Goal: Transaction & Acquisition: Obtain resource

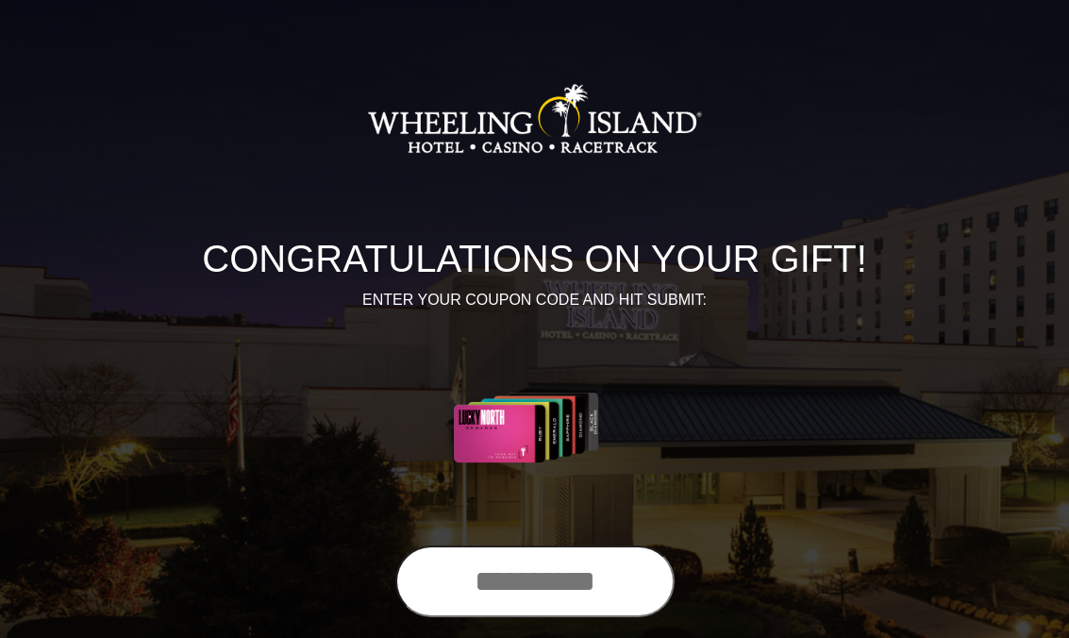
click at [520, 586] on input "text" at bounding box center [534, 581] width 279 height 72
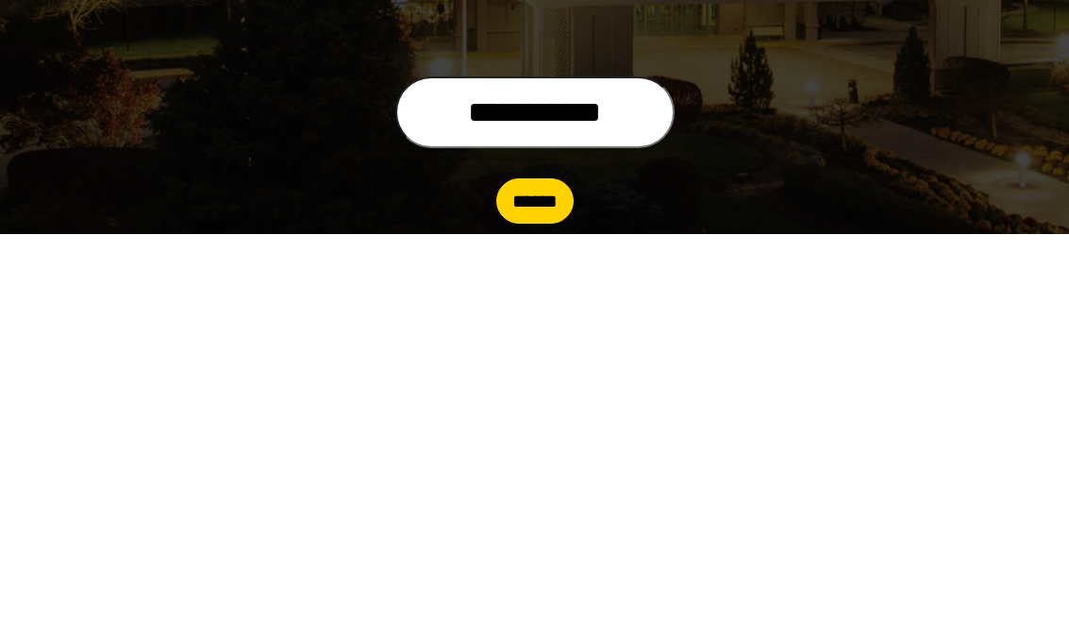
type input "**********"
click at [541, 582] on input "******" at bounding box center [534, 604] width 77 height 45
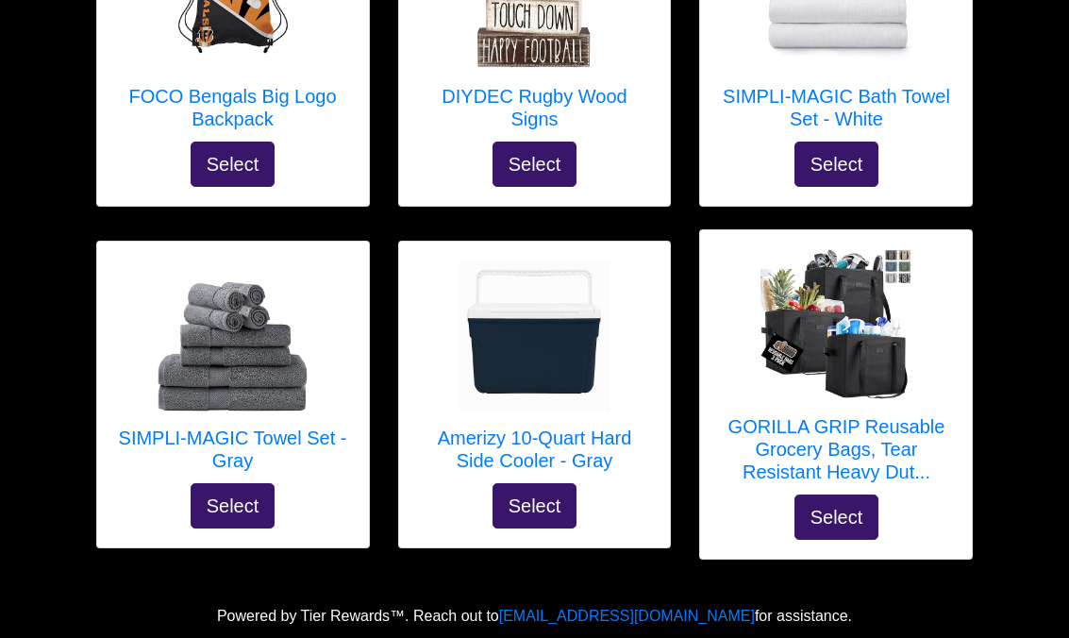
scroll to position [7096, 0]
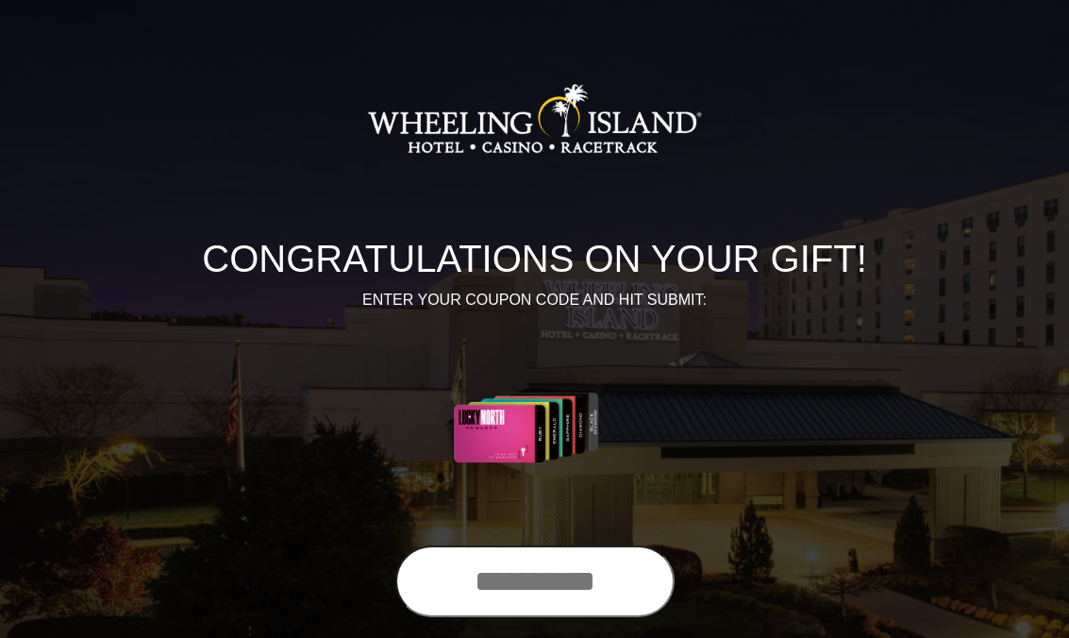
click at [483, 575] on input "text" at bounding box center [534, 581] width 279 height 72
click at [457, 592] on input "text" at bounding box center [534, 581] width 279 height 72
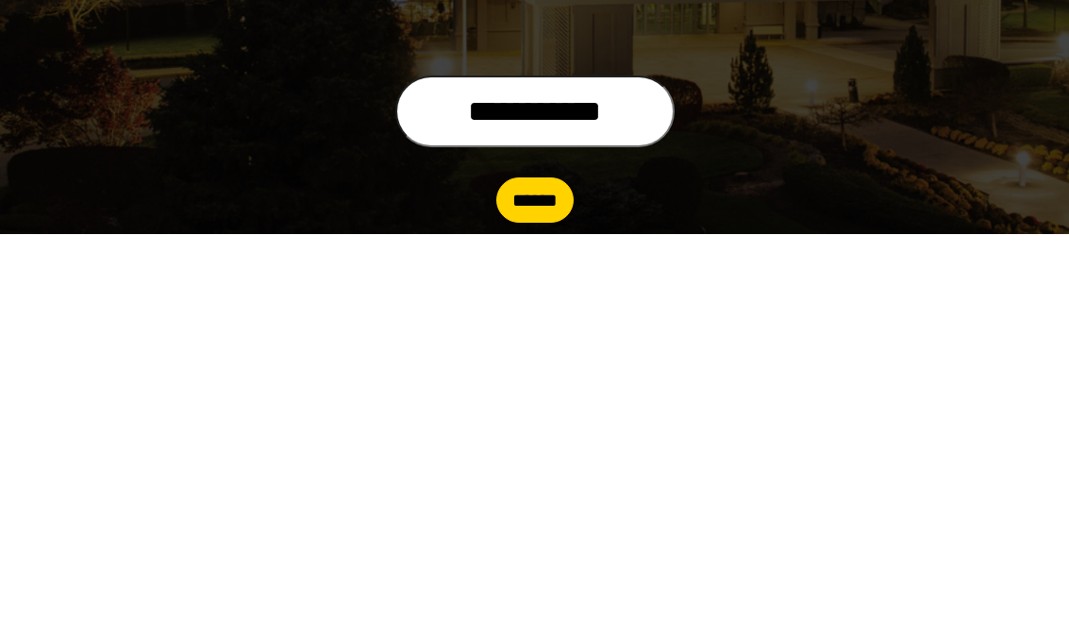
type input "**********"
click at [509, 581] on input "******" at bounding box center [534, 603] width 77 height 45
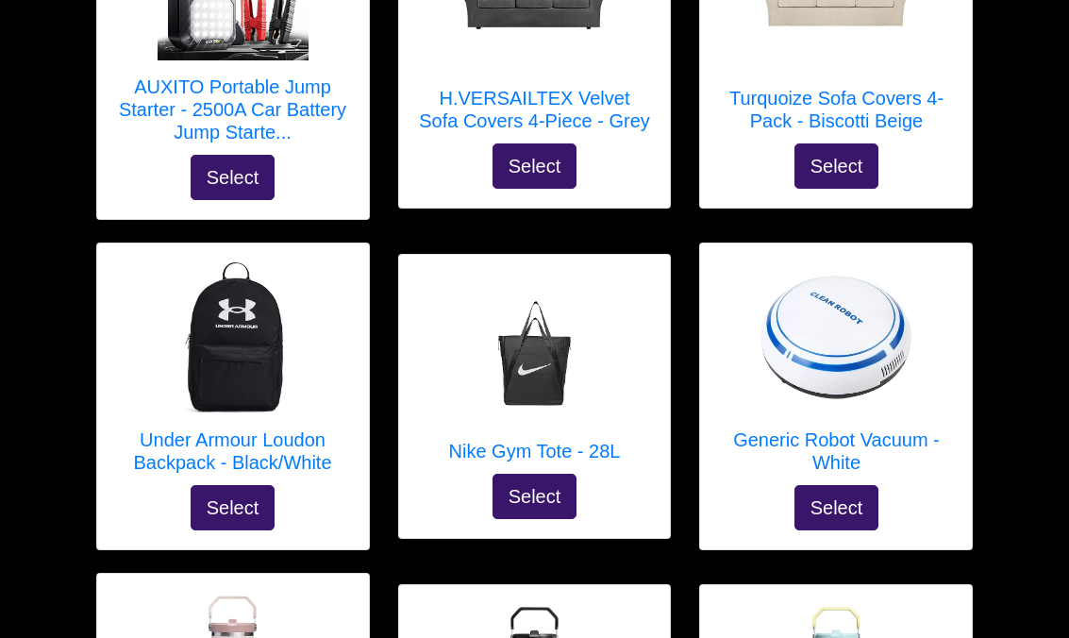
scroll to position [5689, 0]
click at [816, 490] on button "Select" at bounding box center [836, 507] width 85 height 45
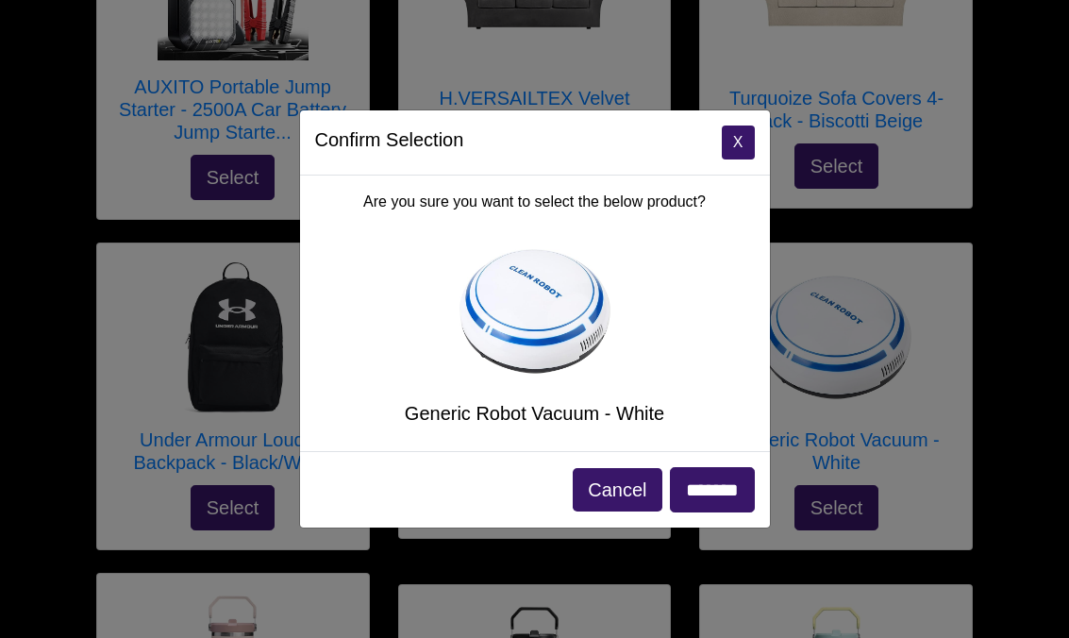
click at [594, 486] on button "Cancel" at bounding box center [617, 489] width 89 height 43
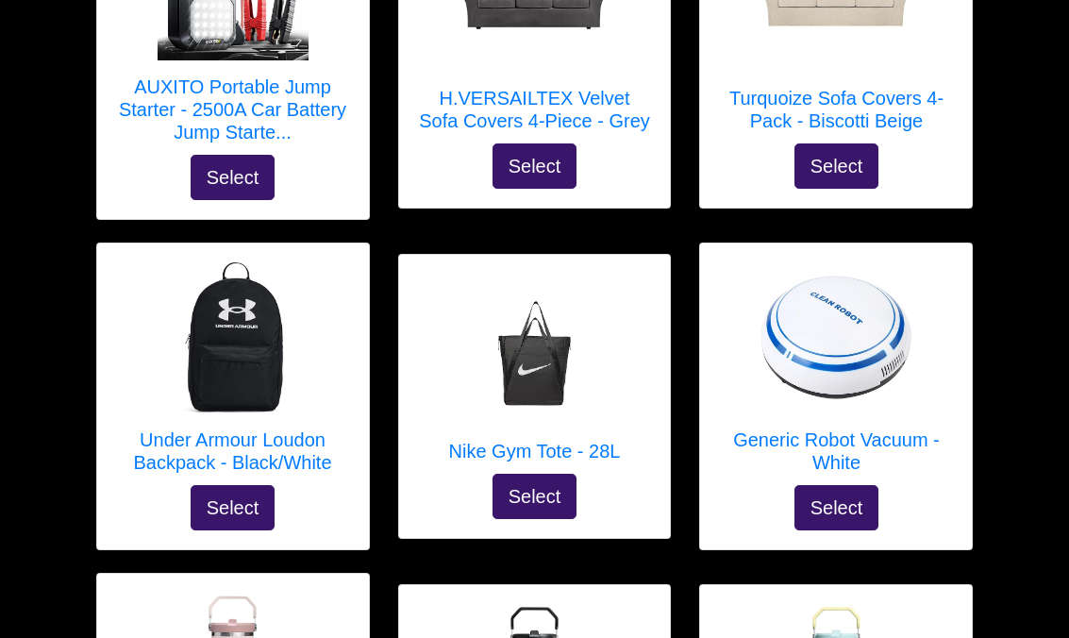
click at [756, 428] on h5 "Generic Robot Vacuum - White" at bounding box center [836, 450] width 234 height 45
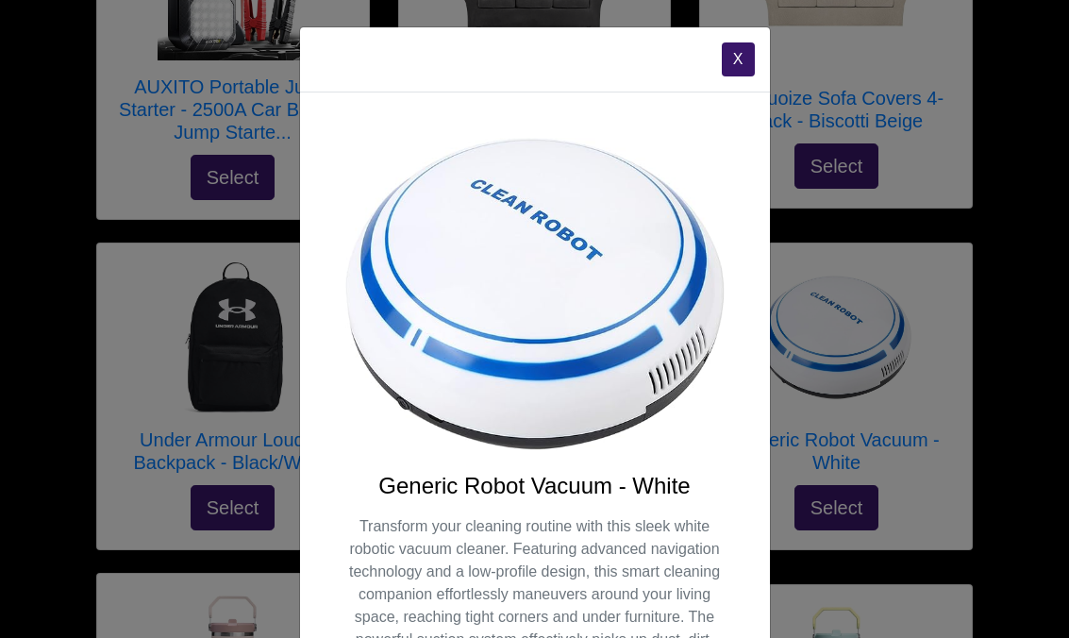
scroll to position [0, 0]
click at [723, 71] on button "X" at bounding box center [738, 59] width 33 height 34
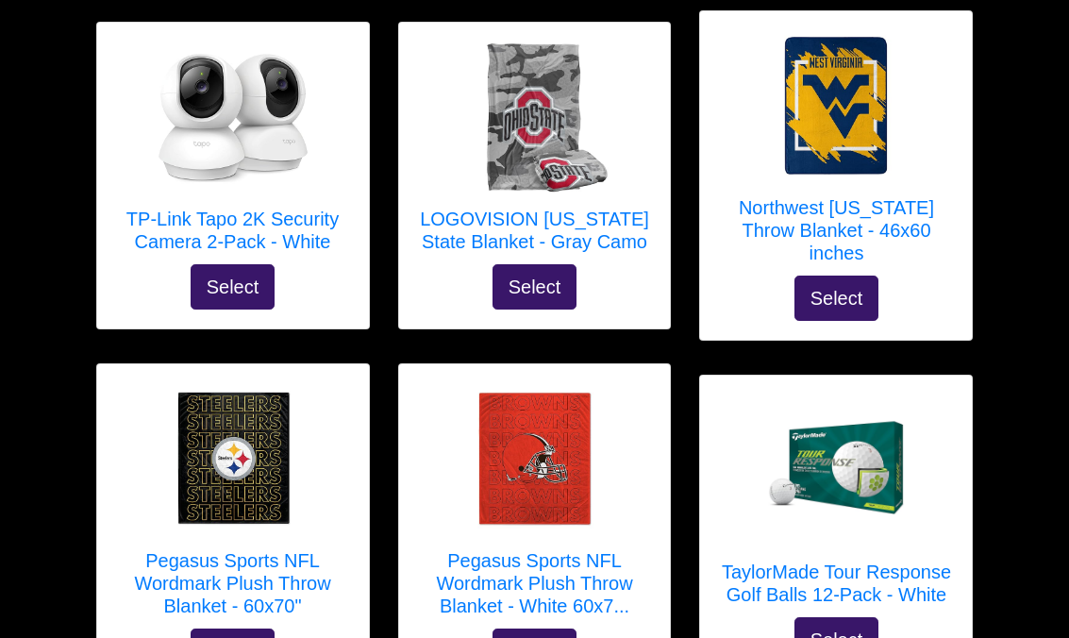
scroll to position [2790, 0]
click at [462, 208] on h5 "LOGOVISION [US_STATE] State Blanket - Gray Camo" at bounding box center [535, 230] width 234 height 45
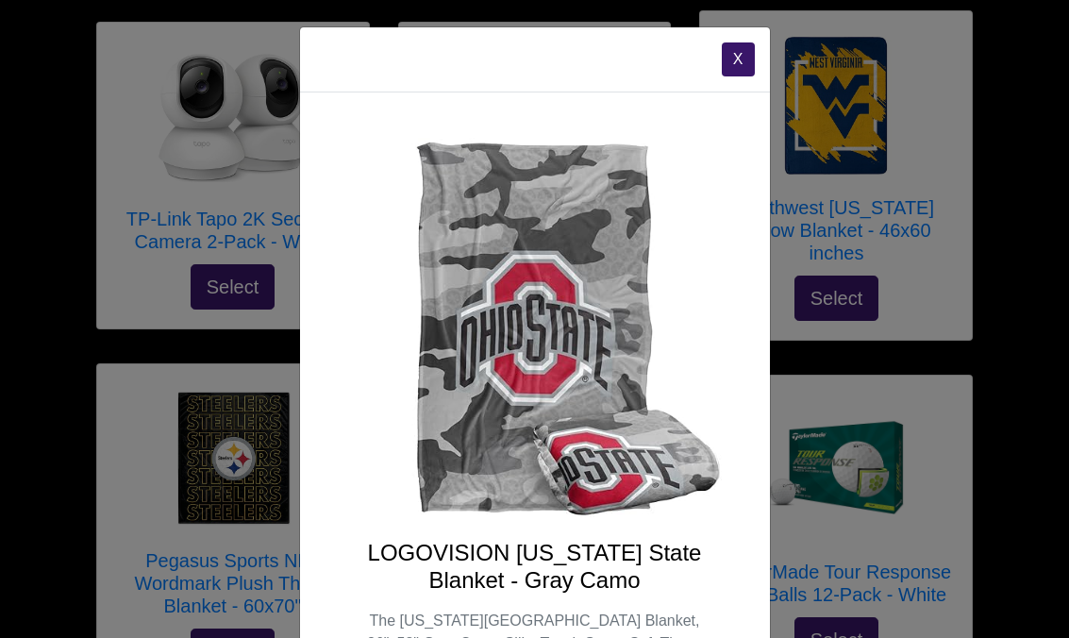
scroll to position [0, 0]
click at [734, 64] on button "X" at bounding box center [738, 59] width 33 height 34
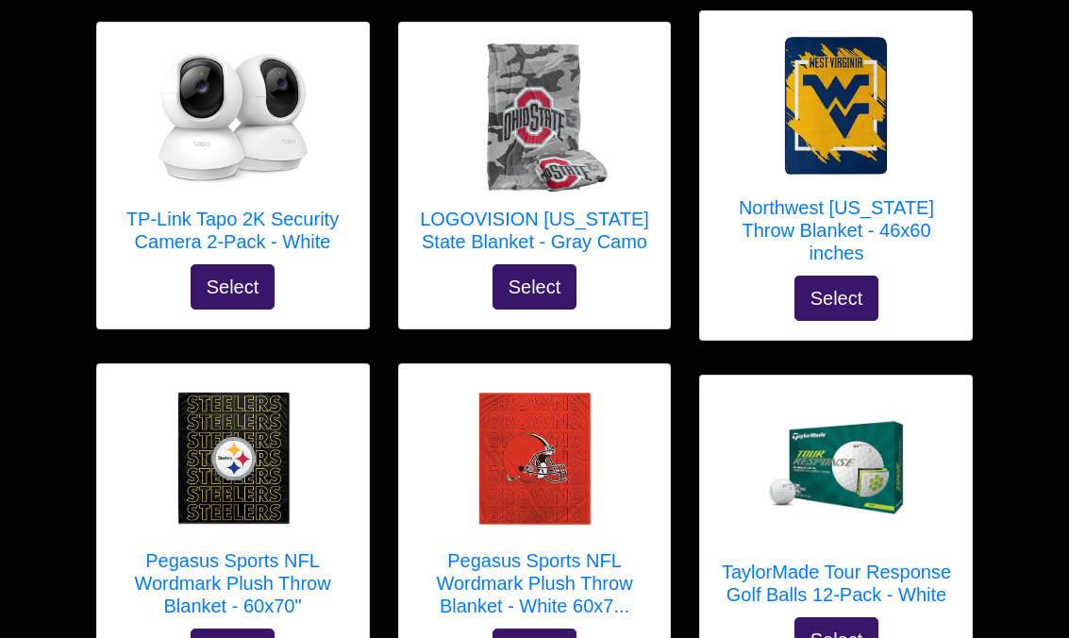
click at [468, 550] on h5 "Pegasus Sports NFL Wordmark Plush Throw Blanket - White 60x7..." at bounding box center [535, 583] width 234 height 68
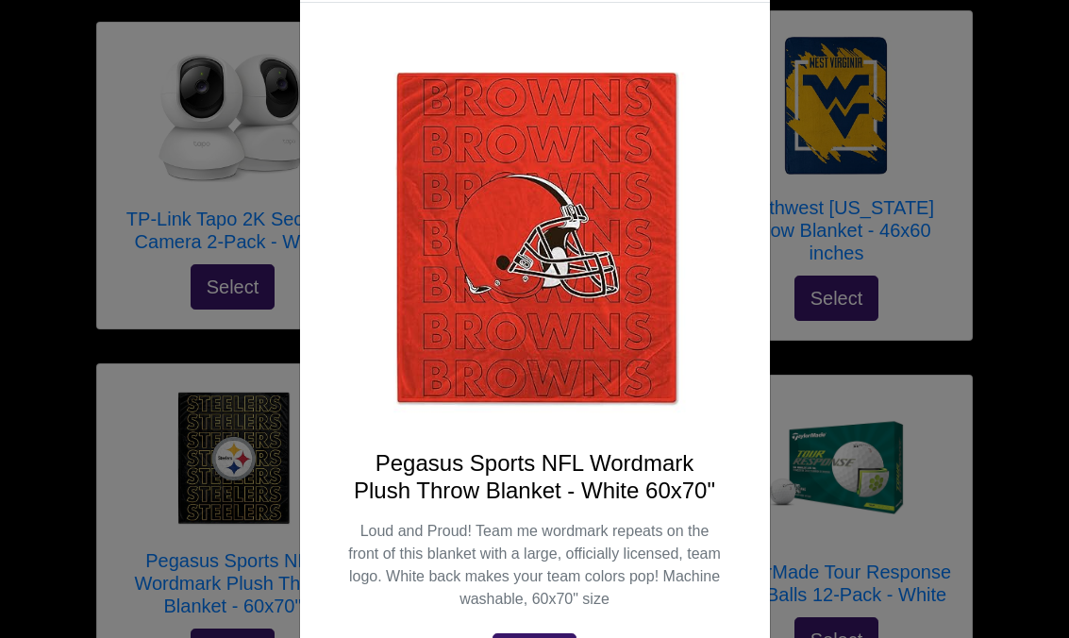
scroll to position [2790, 0]
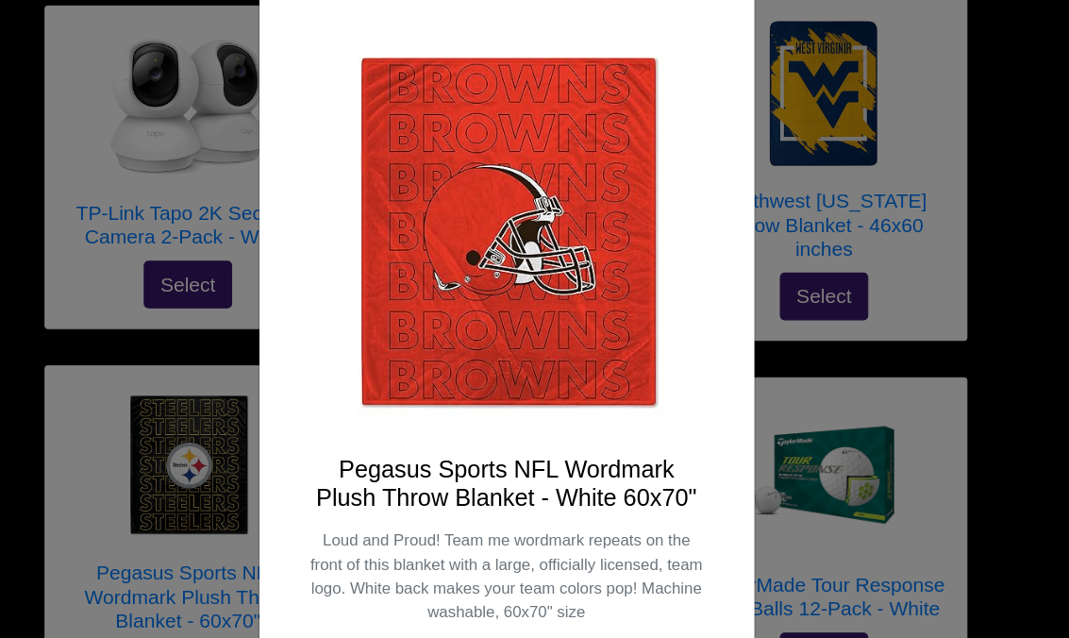
click at [48, 314] on div "X Pegasus Sports NFL Wordmark Plush Throw Blanket - White 60x70" Loud and Proud…" at bounding box center [534, 319] width 1069 height 638
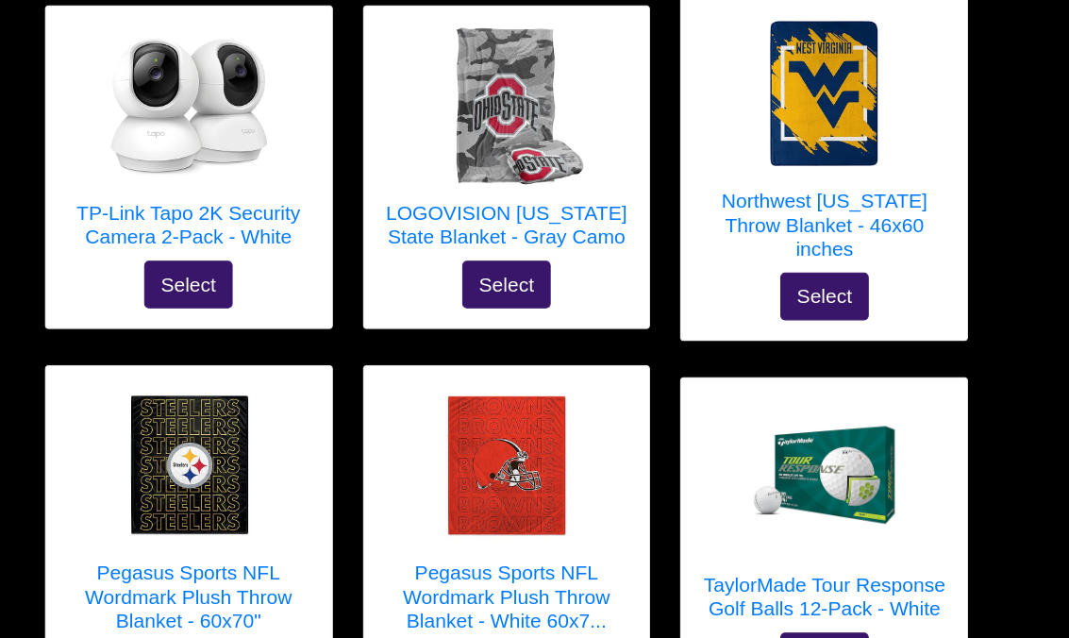
scroll to position [2745, 0]
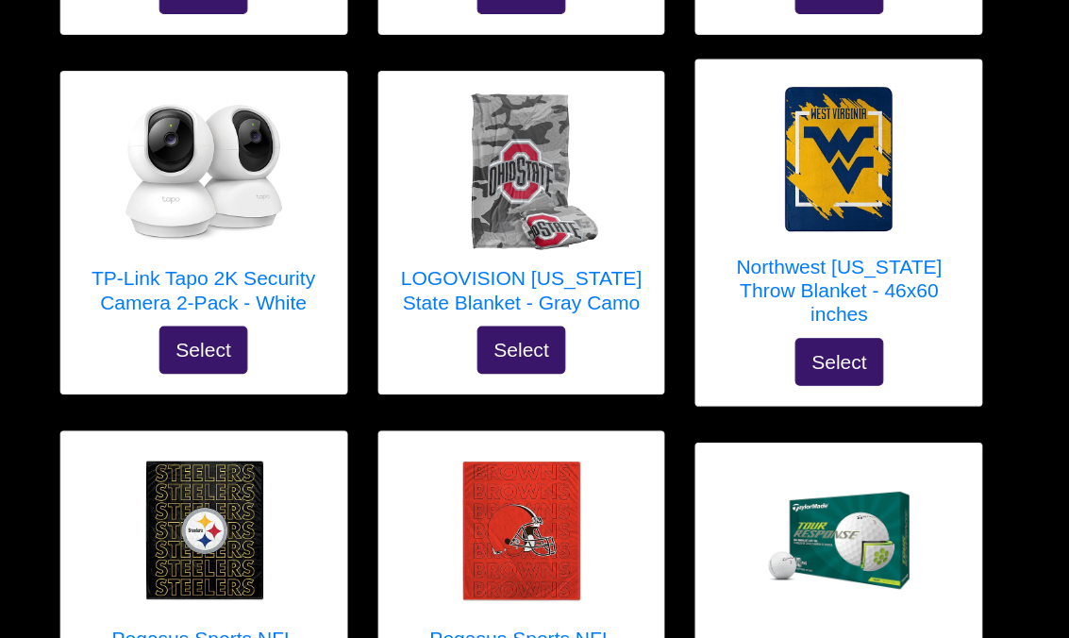
click at [474, 139] on img at bounding box center [533, 163] width 151 height 151
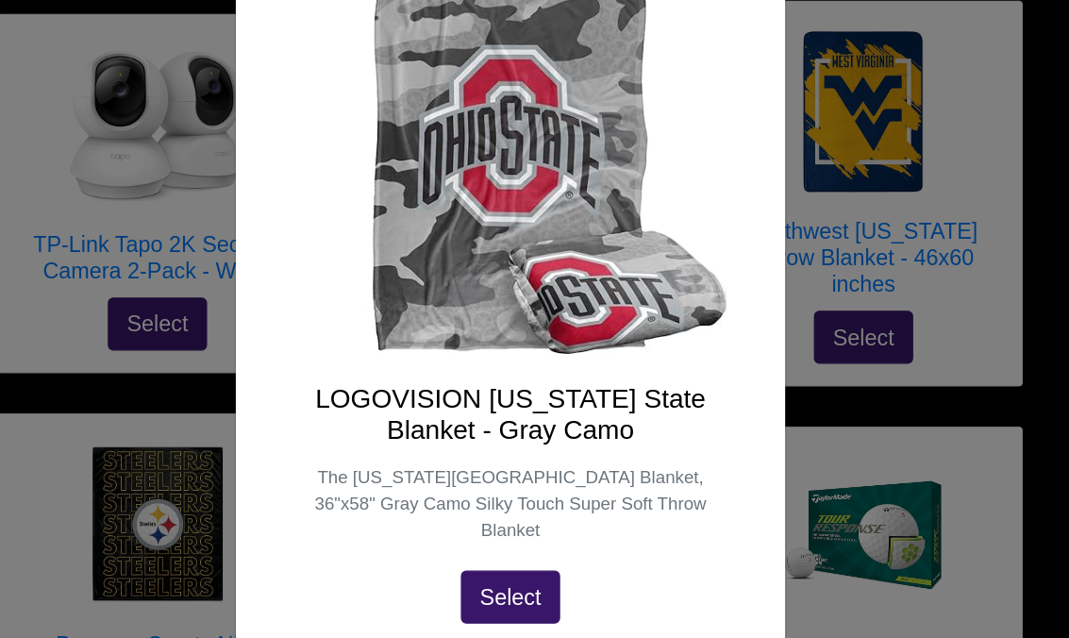
scroll to position [2754, 0]
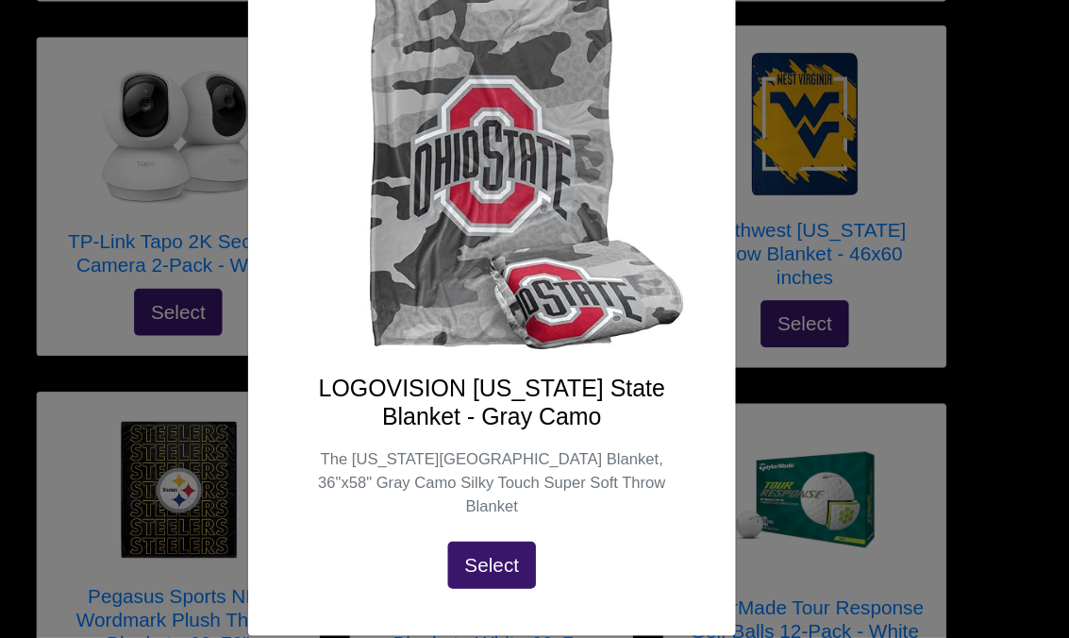
click at [42, 261] on div "X LOGOVISION Ohio State Blanket - Gray Camo The Ohio State University Blanket, …" at bounding box center [534, 319] width 1069 height 638
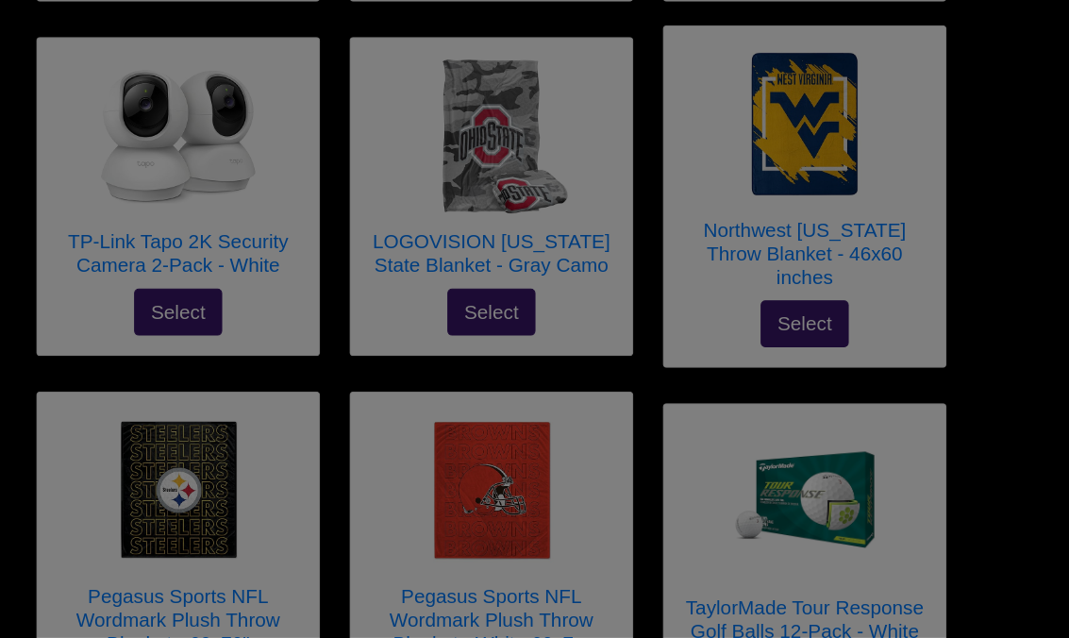
scroll to position [2755, 0]
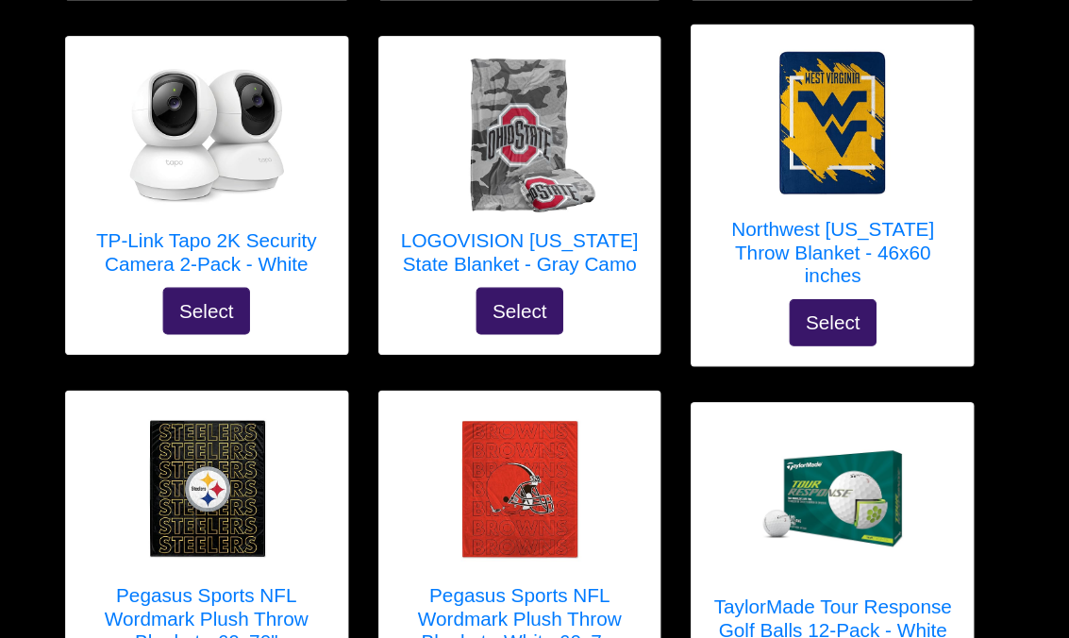
click at [418, 585] on h5 "Pegasus Sports NFL Wordmark Plush Throw Blanket - White 60x7..." at bounding box center [535, 619] width 234 height 68
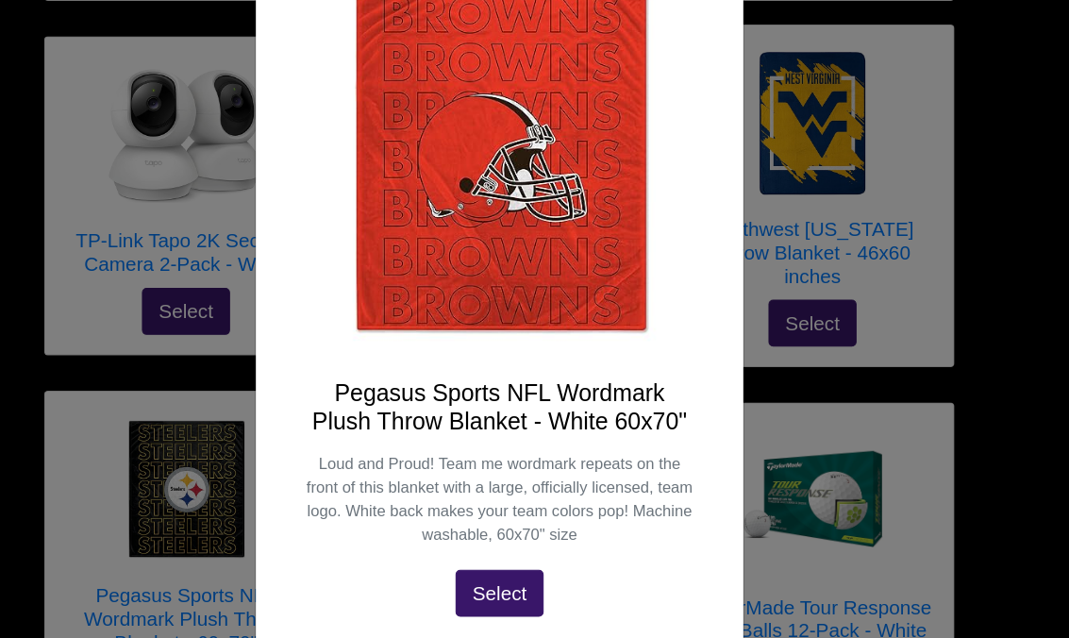
scroll to position [159, 0]
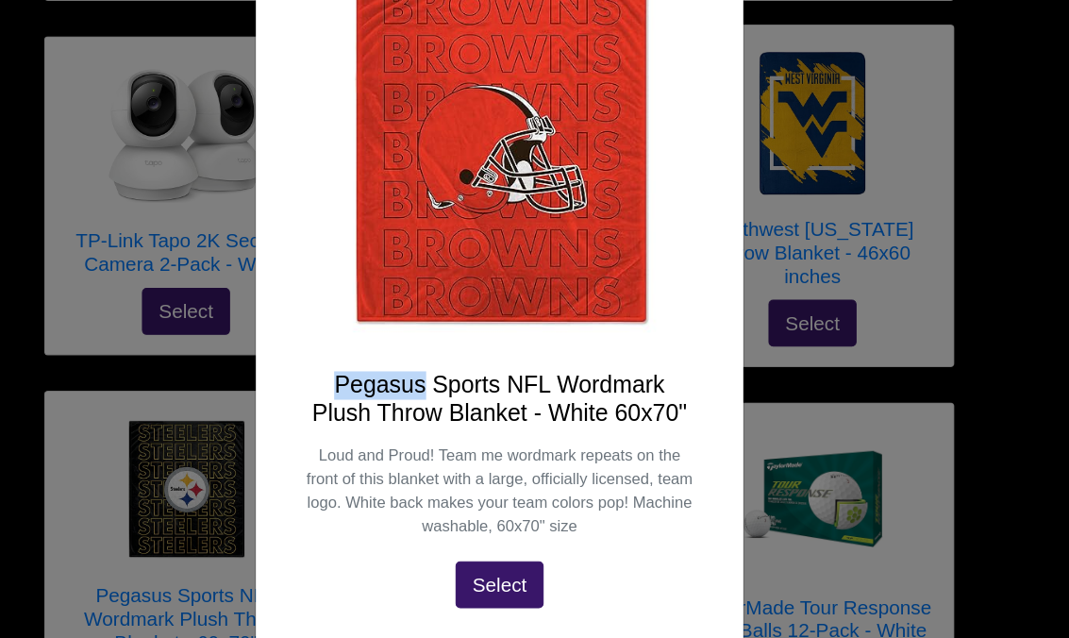
click at [41, 323] on div "X Pegasus Sports NFL Wordmark Plush Throw Blanket - White 60x70" Loud and Proud…" at bounding box center [534, 319] width 1069 height 638
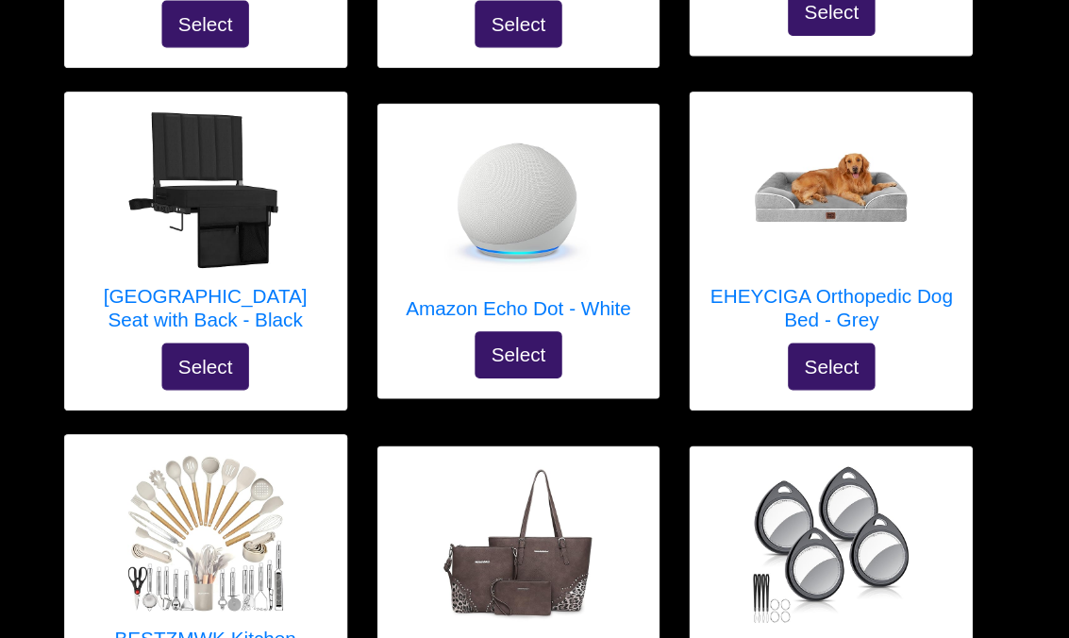
scroll to position [3417, 0]
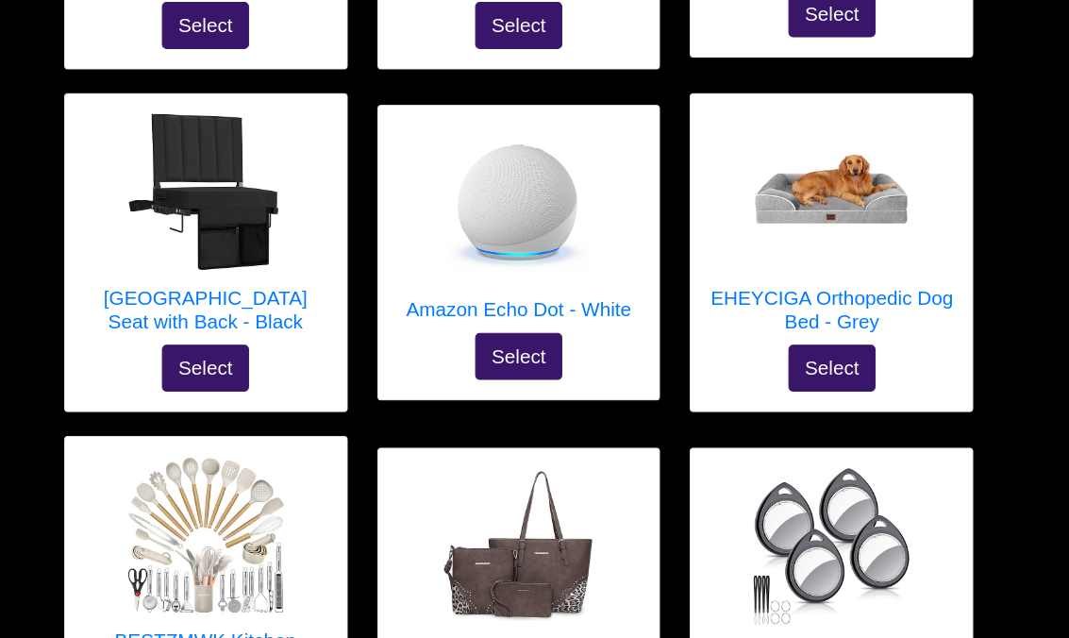
click at [435, 287] on h5 "Amazon Echo Dot - White" at bounding box center [533, 298] width 217 height 23
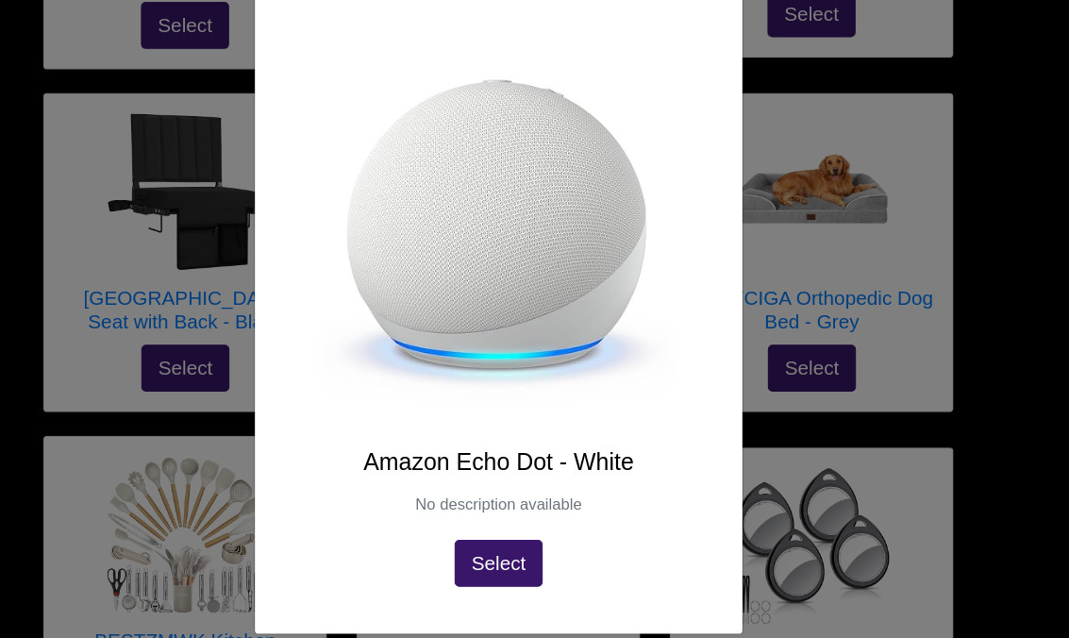
scroll to position [107, 0]
click at [11, 315] on div "X Amazon Echo Dot - White No description available Select" at bounding box center [534, 319] width 1069 height 638
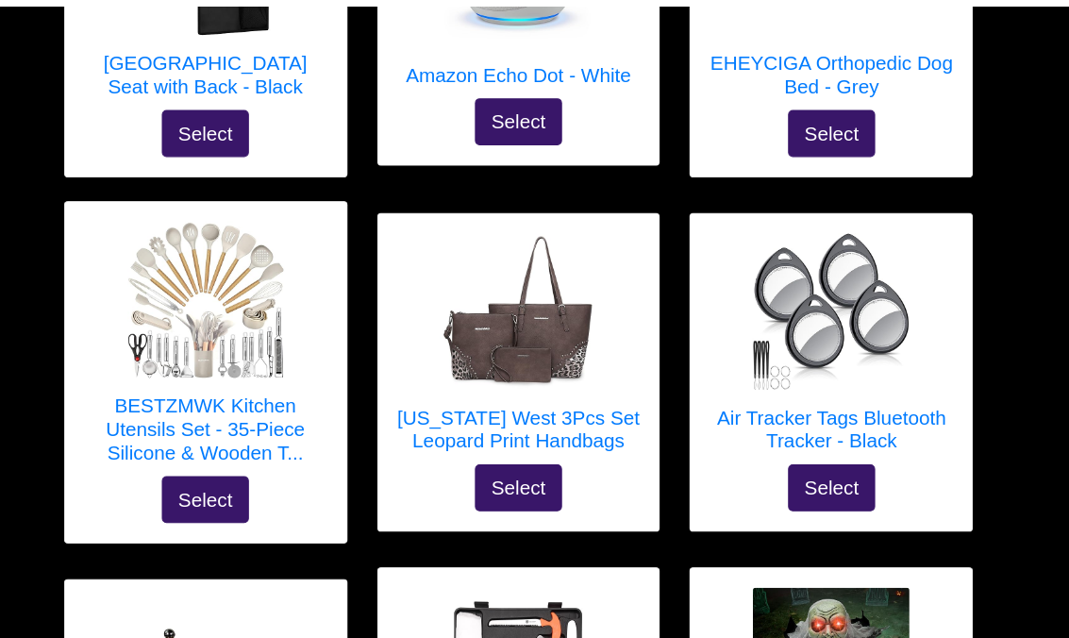
scroll to position [3702, 0]
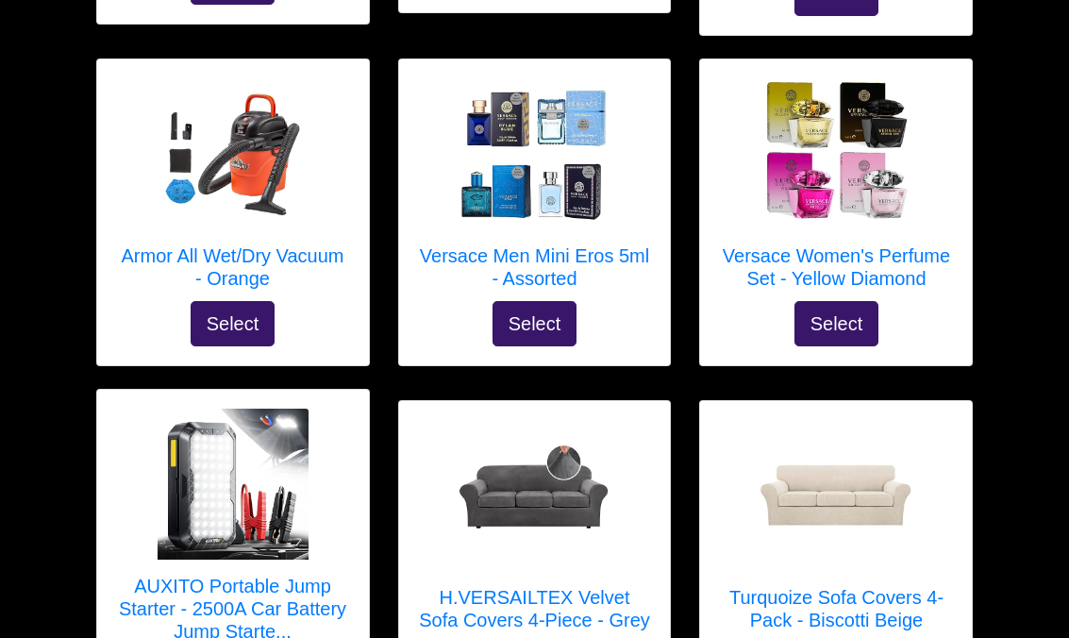
scroll to position [5189, 0]
